Goal: Information Seeking & Learning: Find specific page/section

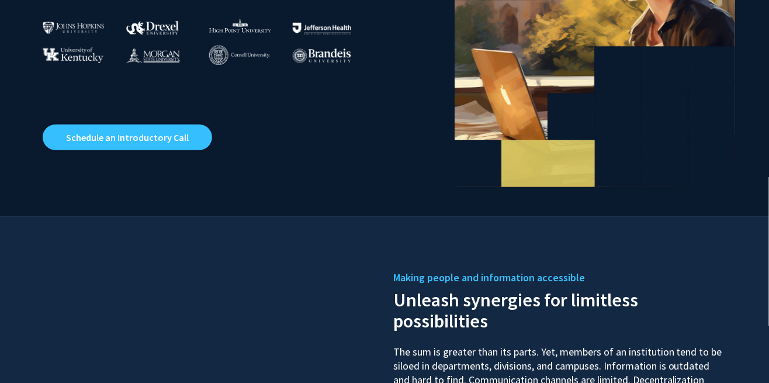
scroll to position [279, 0]
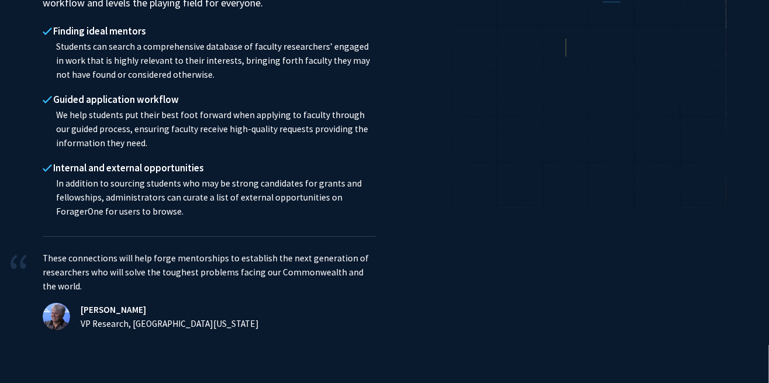
click at [690, 129] on icon at bounding box center [703, 139] width 46 height 46
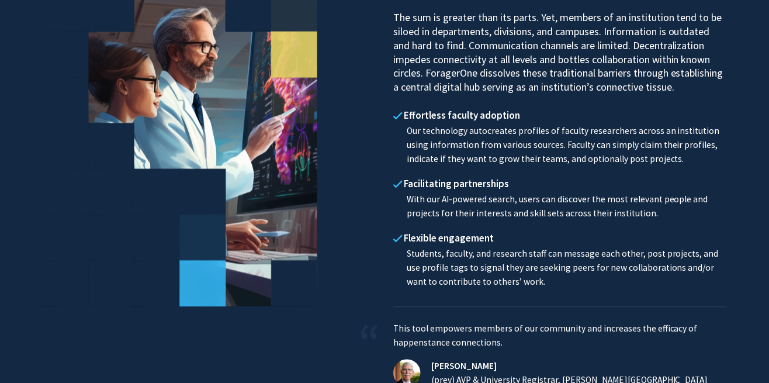
scroll to position [0, 0]
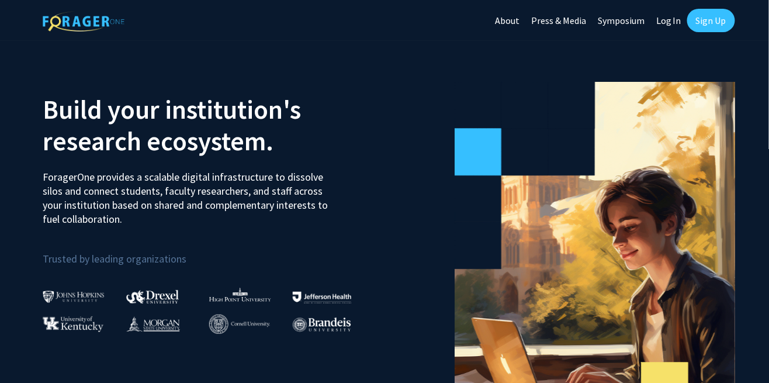
click at [663, 18] on link "Log In" at bounding box center [668, 20] width 37 height 41
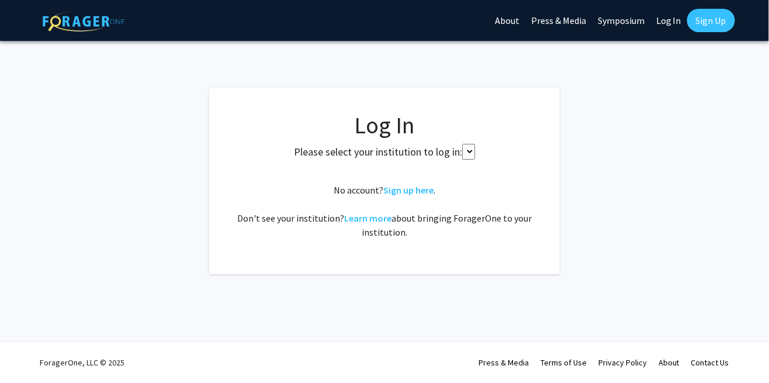
select select
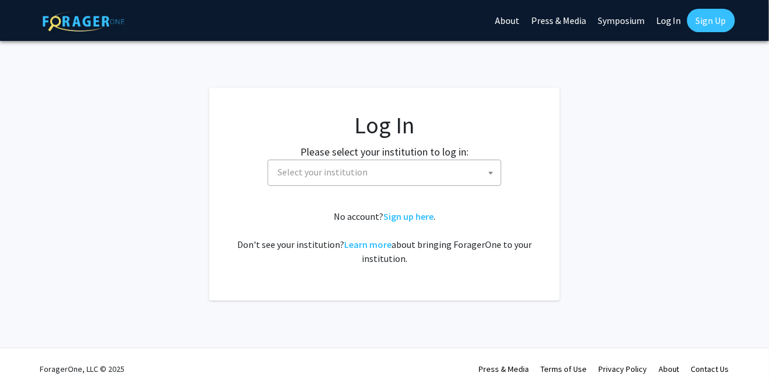
click at [481, 173] on span "Select your institution" at bounding box center [387, 172] width 228 height 24
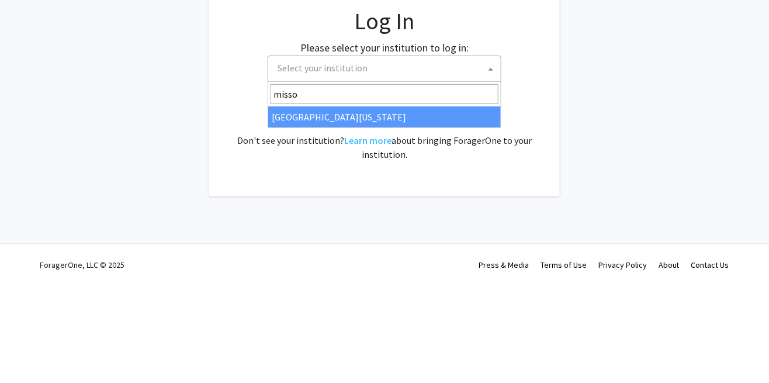
type input "missou"
select select "33"
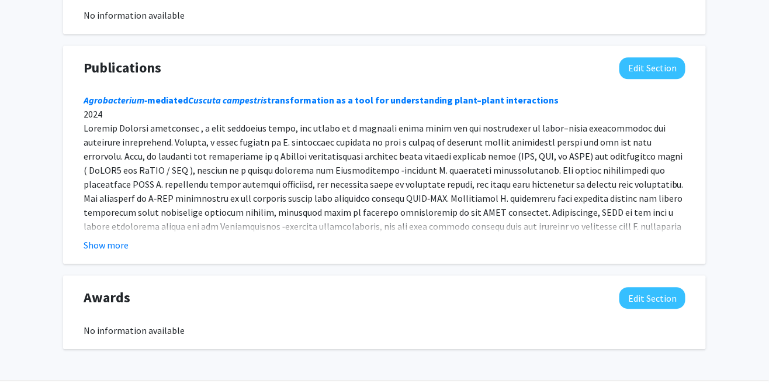
scroll to position [810, 0]
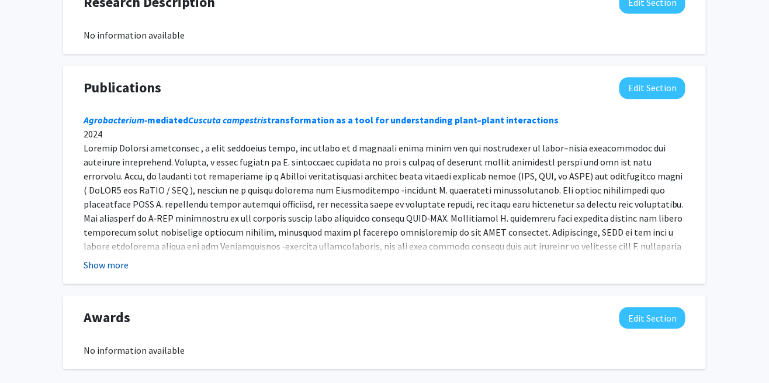
click at [104, 258] on button "Show more" at bounding box center [106, 265] width 45 height 14
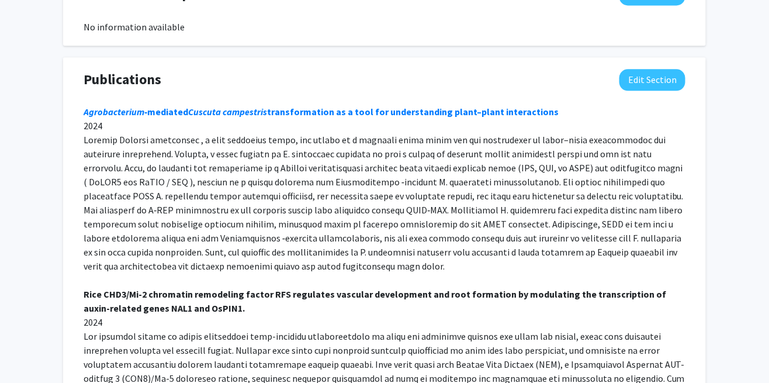
scroll to position [0, 0]
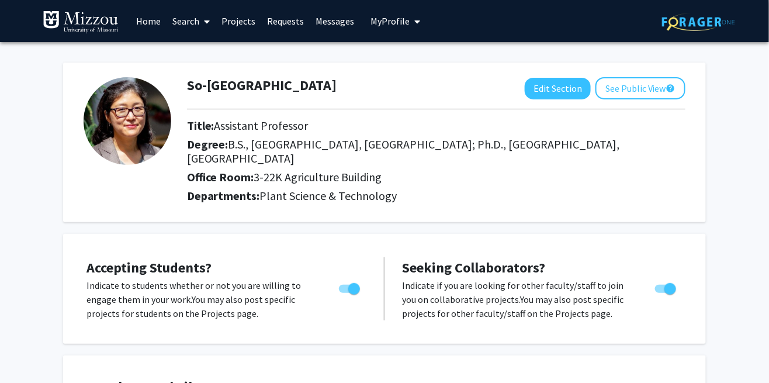
click at [248, 29] on link "Projects" at bounding box center [239, 21] width 46 height 41
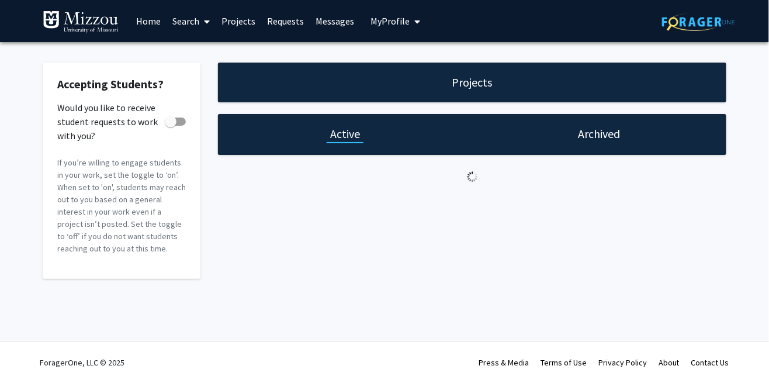
checkbox input "true"
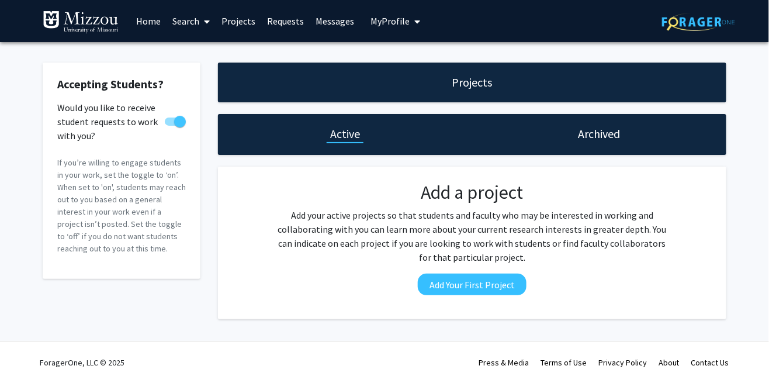
click at [190, 23] on link "Search" at bounding box center [191, 21] width 49 height 41
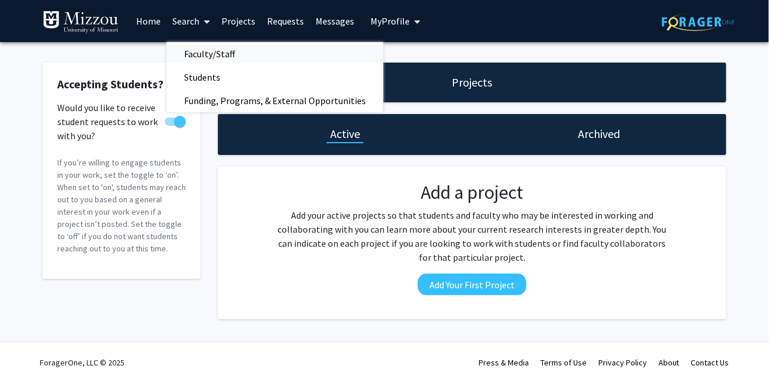
click at [215, 55] on span "Faculty/Staff" at bounding box center [210, 53] width 86 height 23
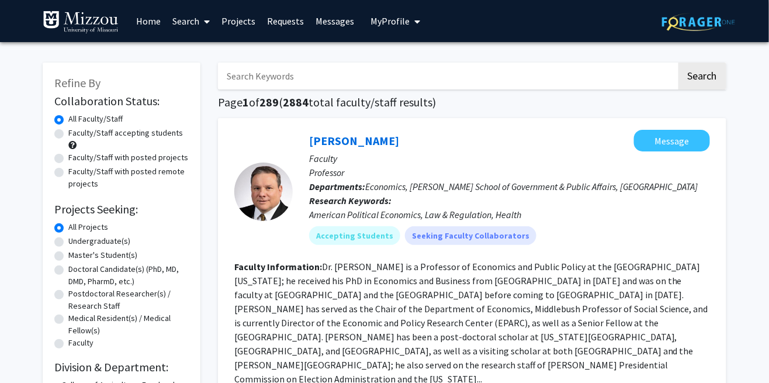
click at [598, 279] on fg-read-more "Dr. Jeffrey Milyo is a Professor of Economics and Public Policy at the Universi…" at bounding box center [471, 323] width 474 height 124
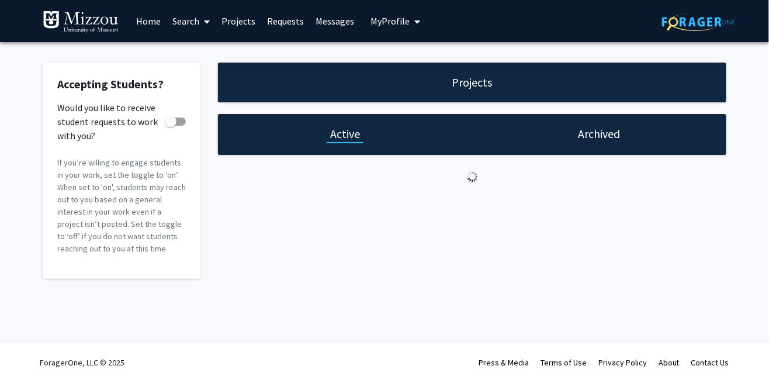
checkbox input "true"
